Goal: Navigation & Orientation: Find specific page/section

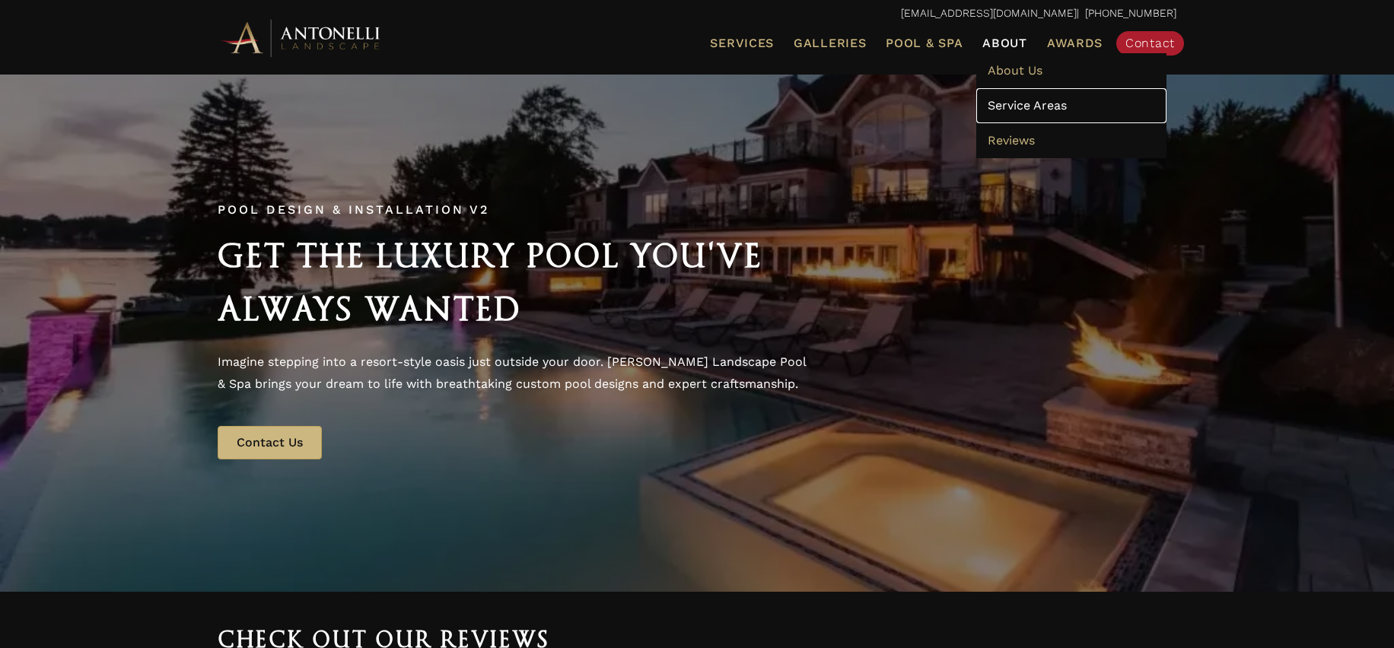
click at [1025, 101] on span "Service Areas" at bounding box center [1027, 105] width 79 height 14
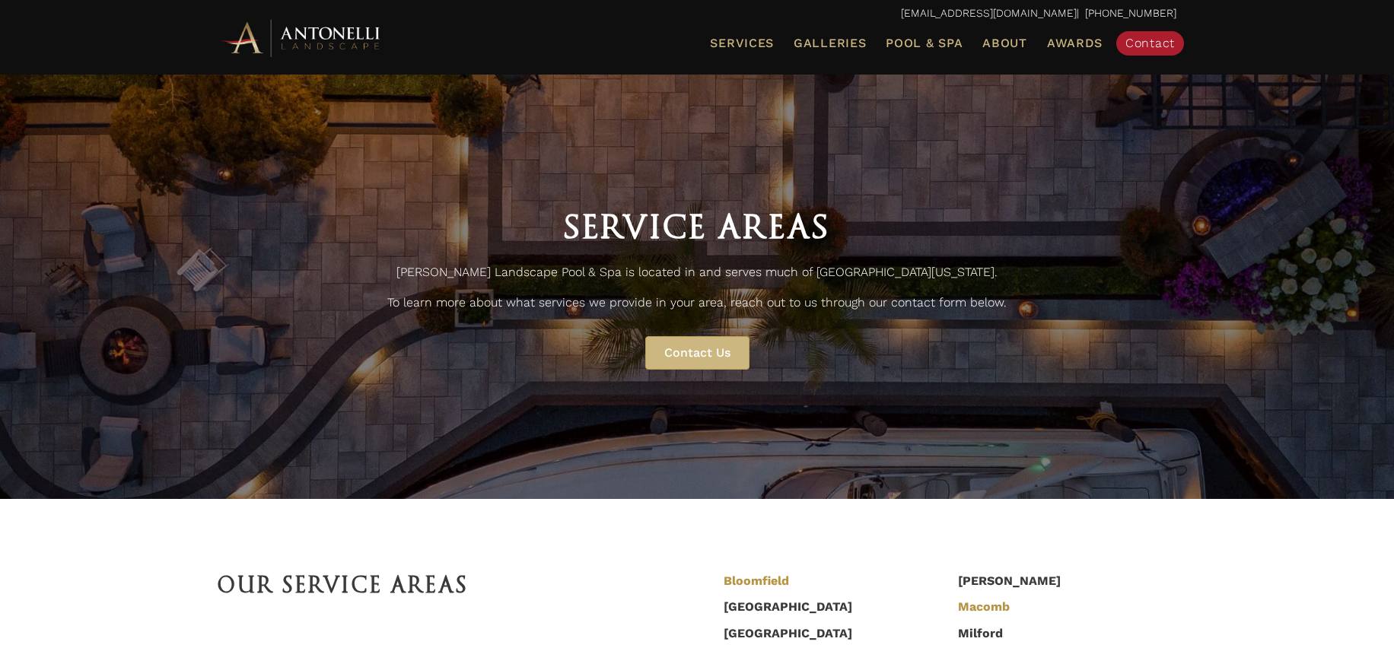
scroll to position [510, 0]
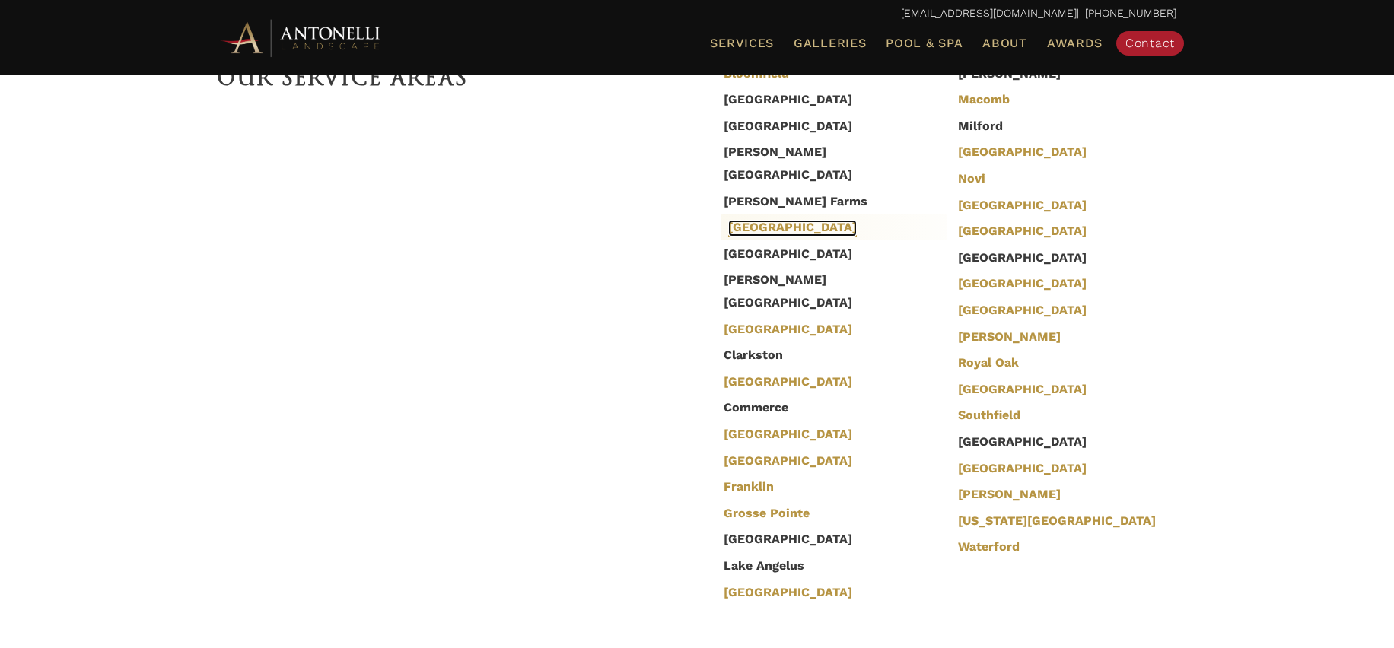
click at [775, 220] on link "[GEOGRAPHIC_DATA]" at bounding box center [792, 228] width 129 height 17
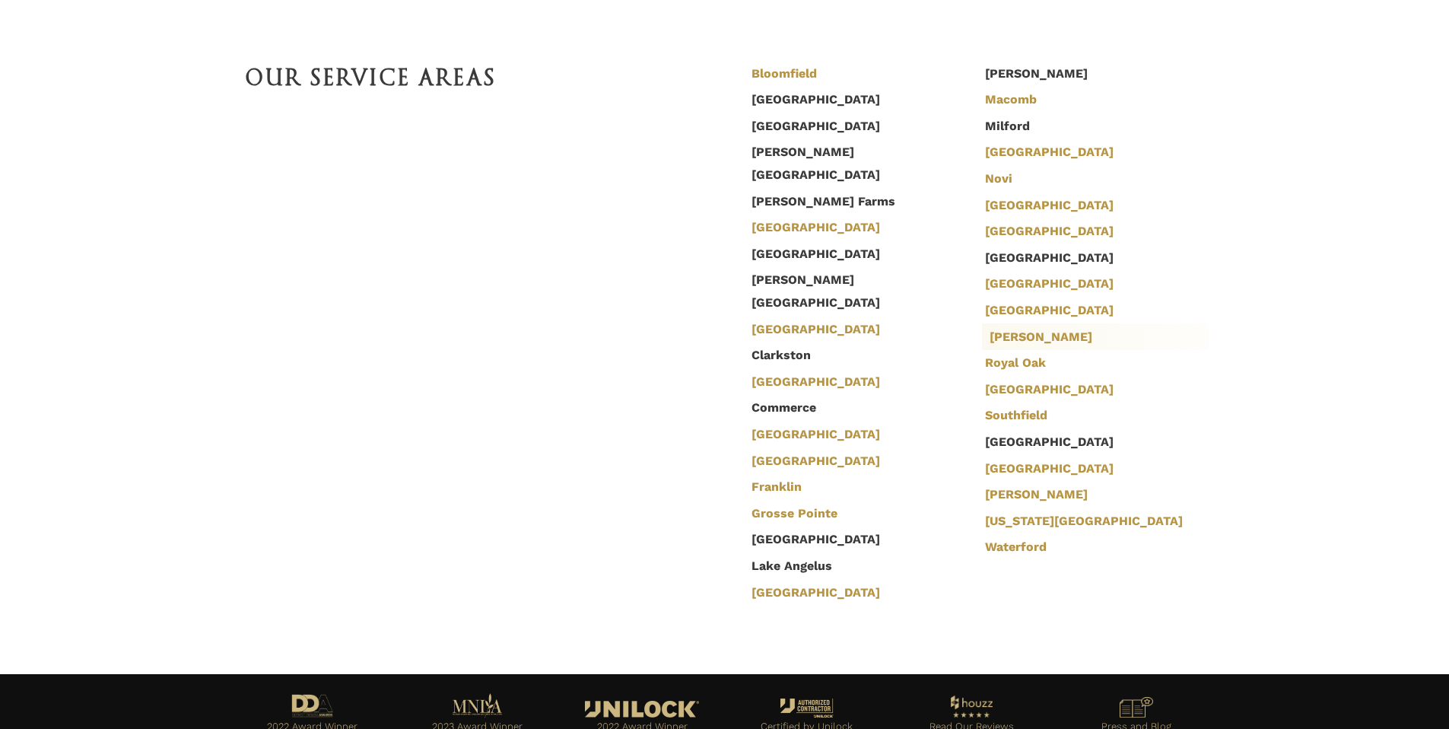
scroll to position [510, 0]
click at [1007, 498] on link "[PERSON_NAME]" at bounding box center [1041, 495] width 103 height 17
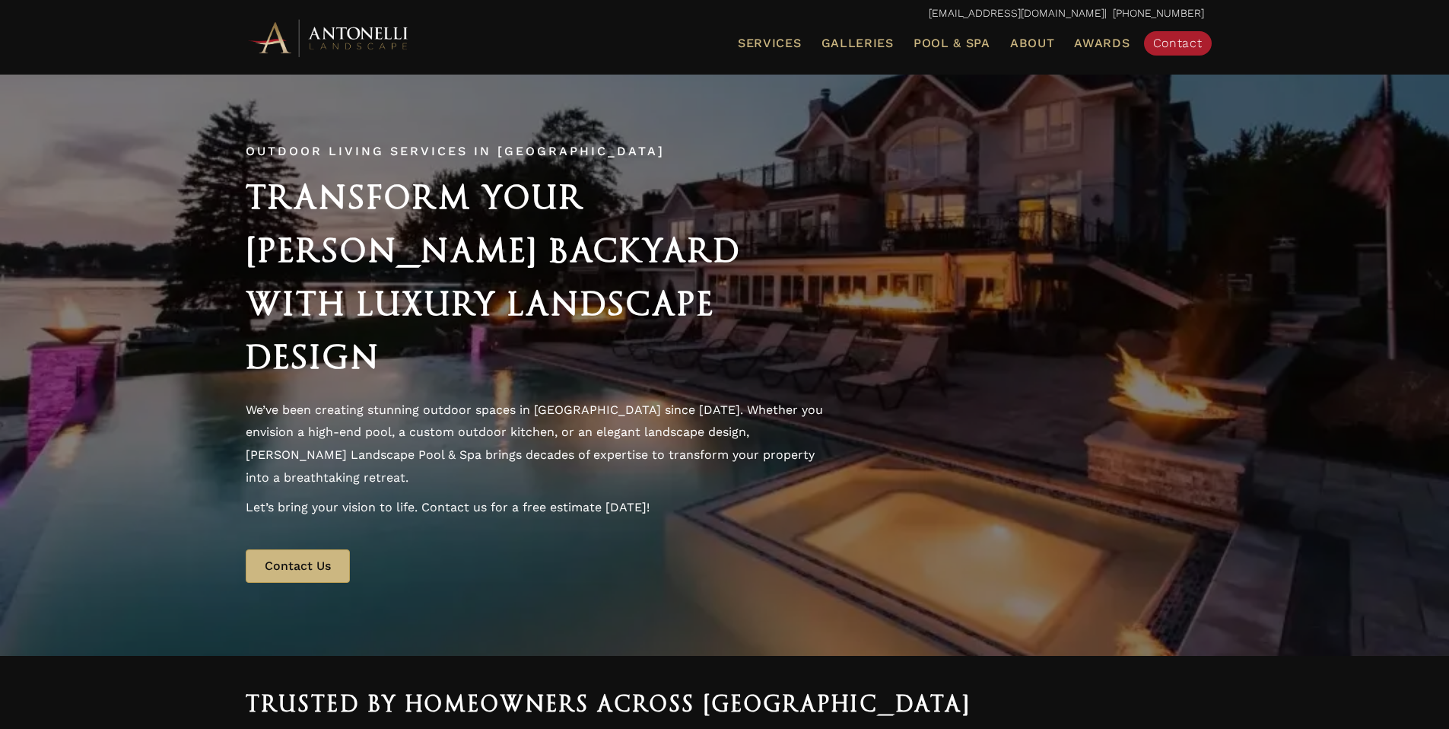
drag, startPoint x: 250, startPoint y: 224, endPoint x: 778, endPoint y: 176, distance: 530.3
click at [624, 356] on h2 "Transform Your Troy Backyard with Luxury Landscape Design" at bounding box center [542, 276] width 593 height 213
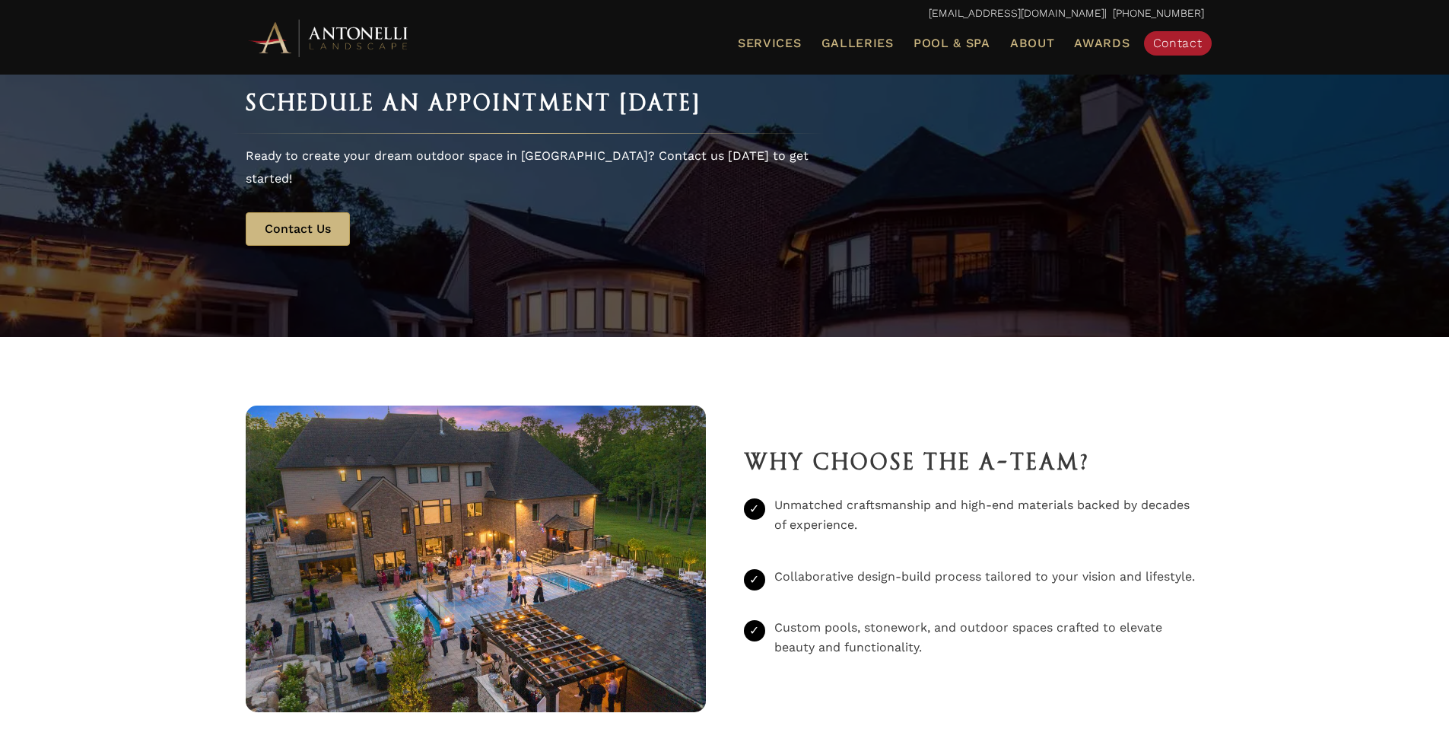
scroll to position [1770, 0]
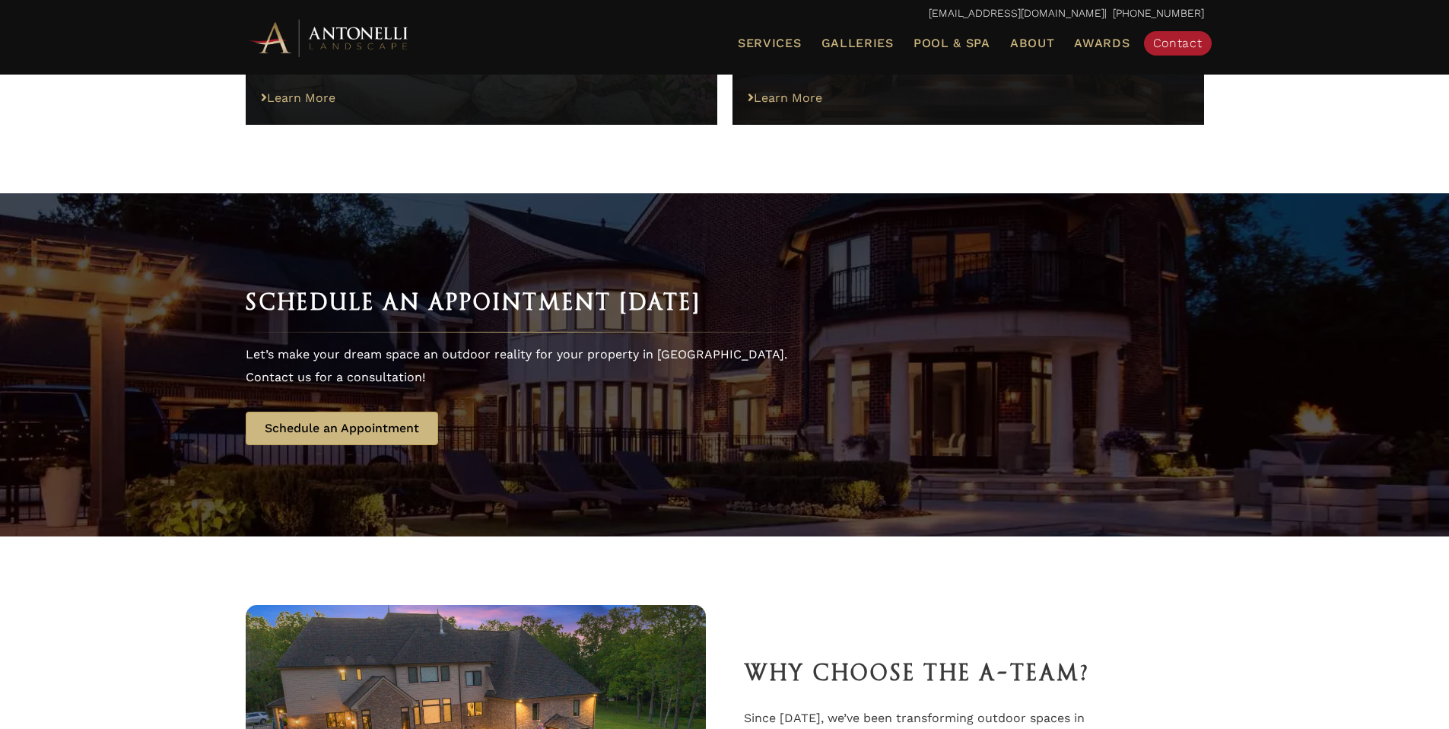
scroll to position [1952, 0]
